Goal: Check status

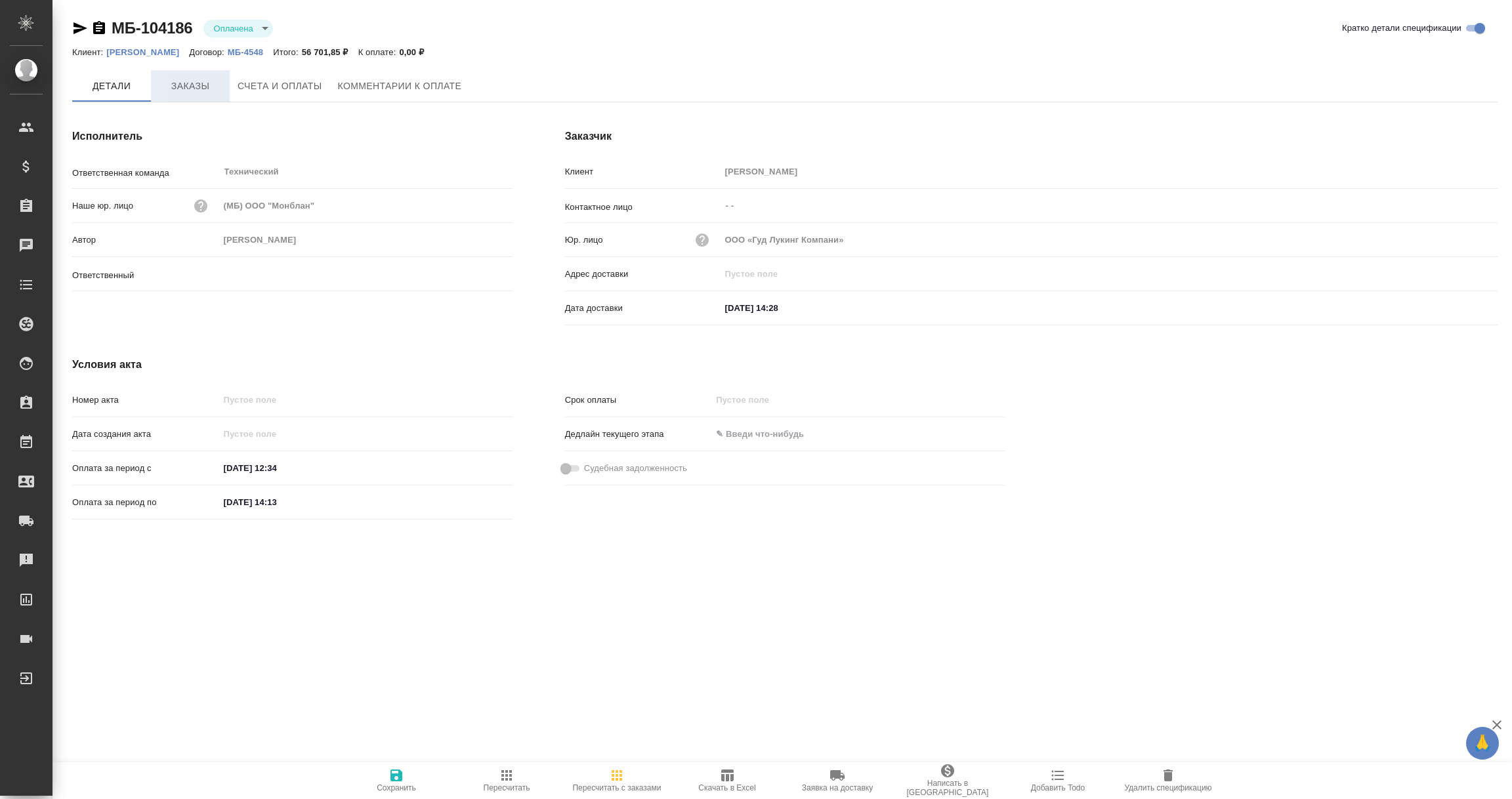
drag, startPoint x: 0, startPoint y: 0, endPoint x: 195, endPoint y: 85, distance: 212.7
click at [195, 85] on span "Заказы" at bounding box center [190, 86] width 63 height 16
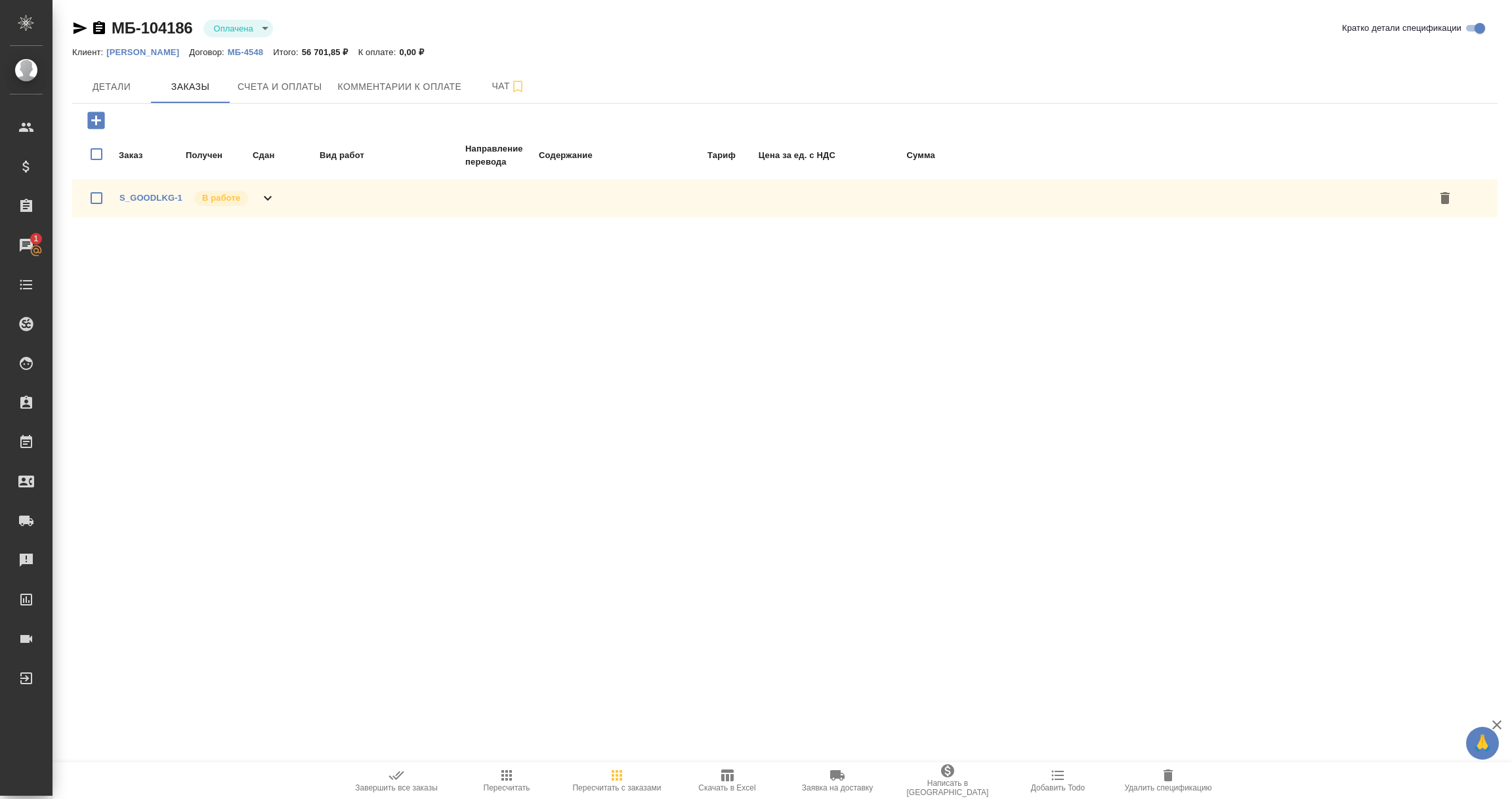
click at [268, 198] on icon at bounding box center [267, 198] width 8 height 4
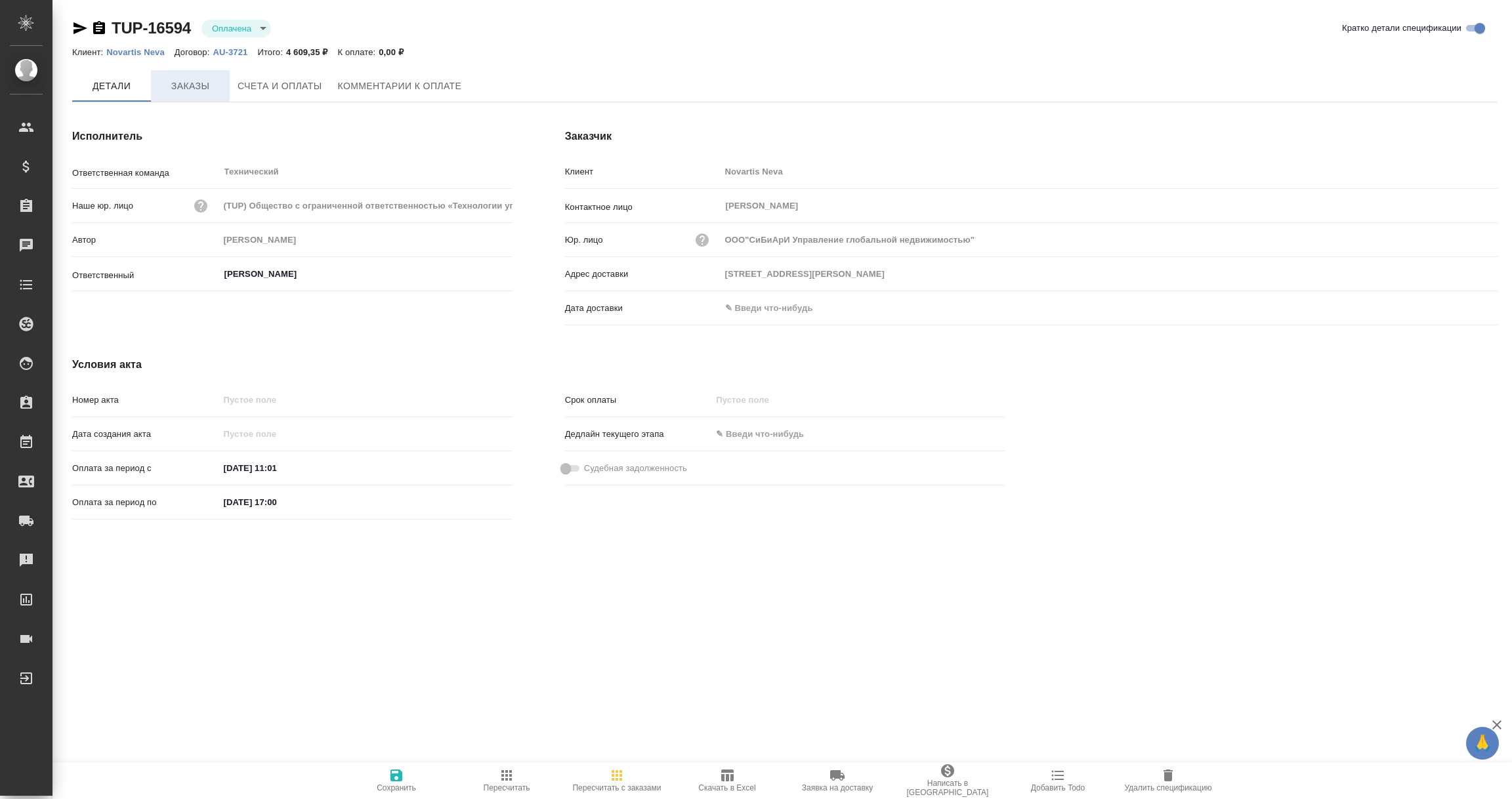
click at [188, 84] on span "Заказы" at bounding box center [190, 86] width 63 height 16
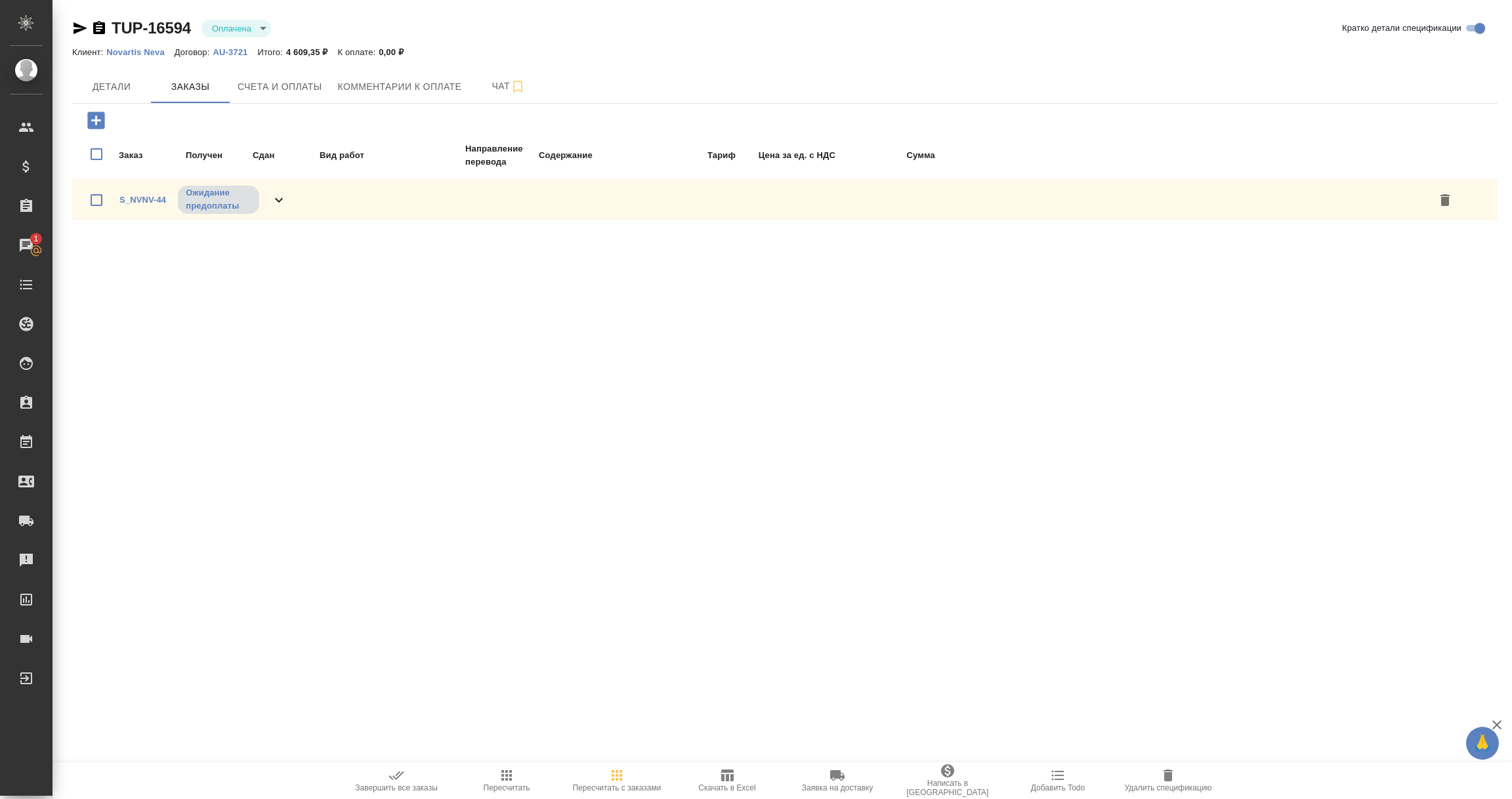
click at [76, 27] on icon "button" at bounding box center [80, 28] width 16 height 16
click at [282, 88] on span "Счета и оплаты" at bounding box center [280, 87] width 85 height 16
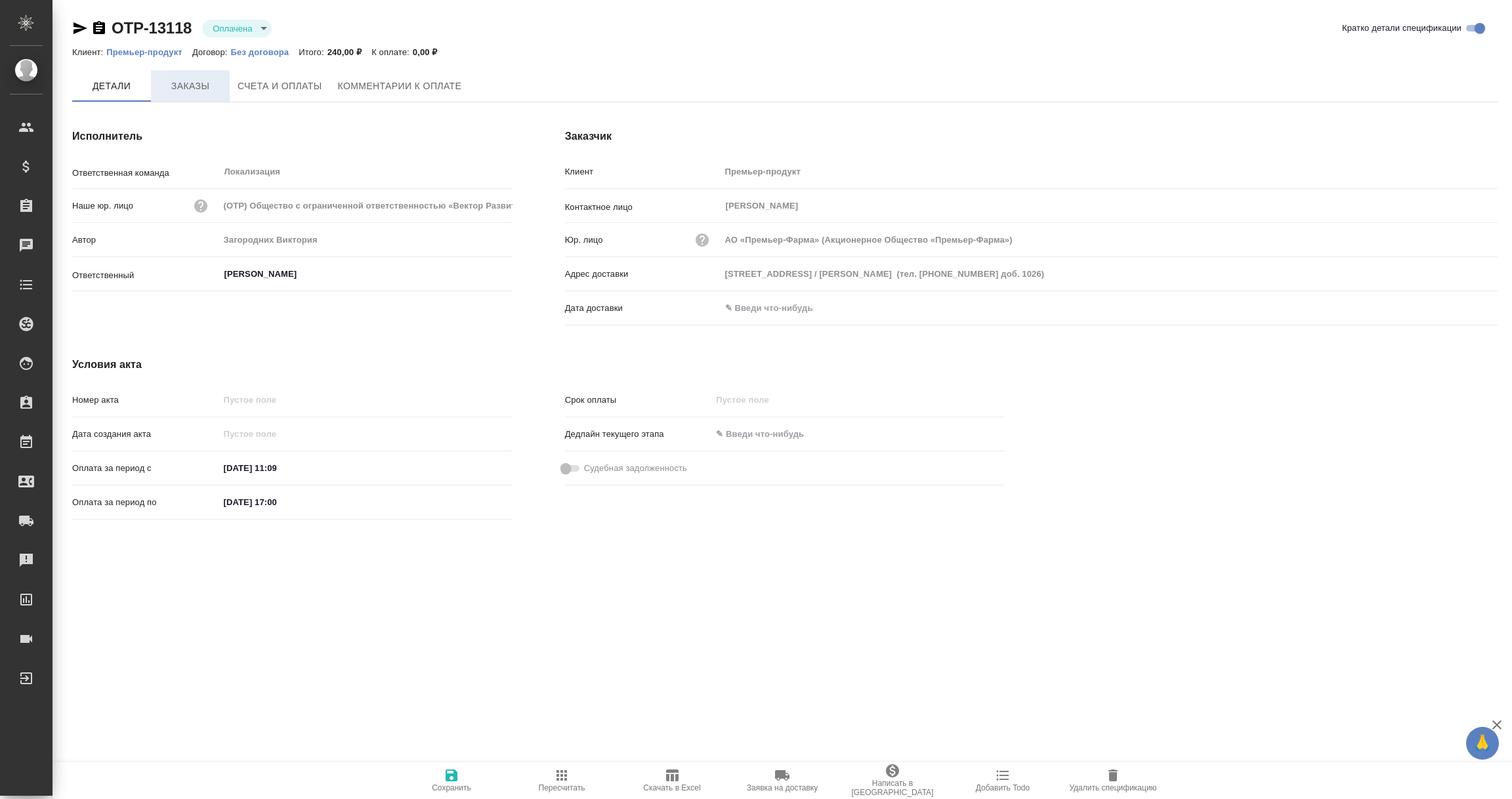
type input "АО «Премьер-Фарма» (Акционерное Общество «Премьер-Фарма»)"
click at [192, 88] on span "Заказы" at bounding box center [190, 86] width 63 height 16
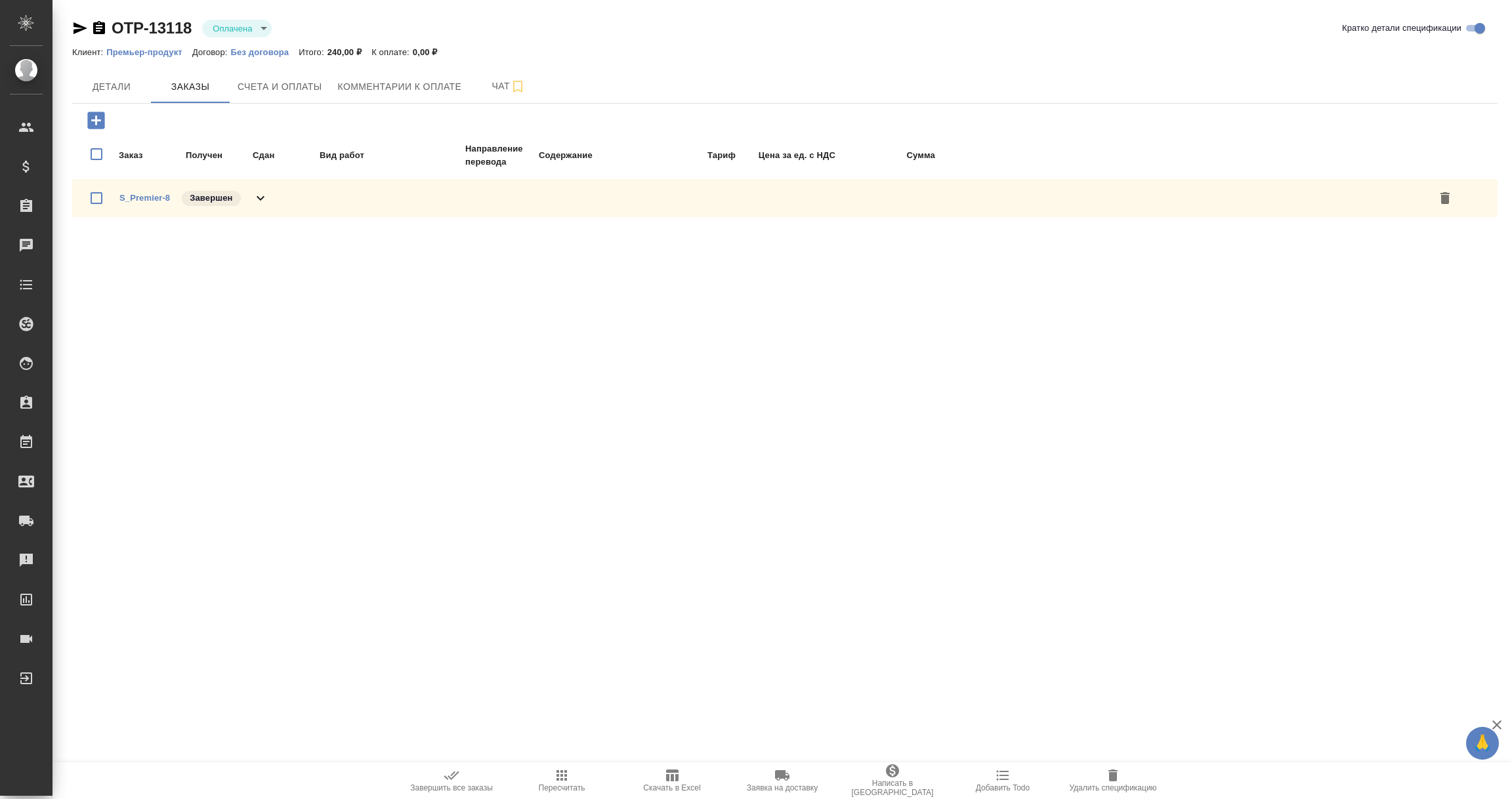
click at [98, 26] on icon "button" at bounding box center [99, 27] width 12 height 13
